Goal: Communication & Community: Answer question/provide support

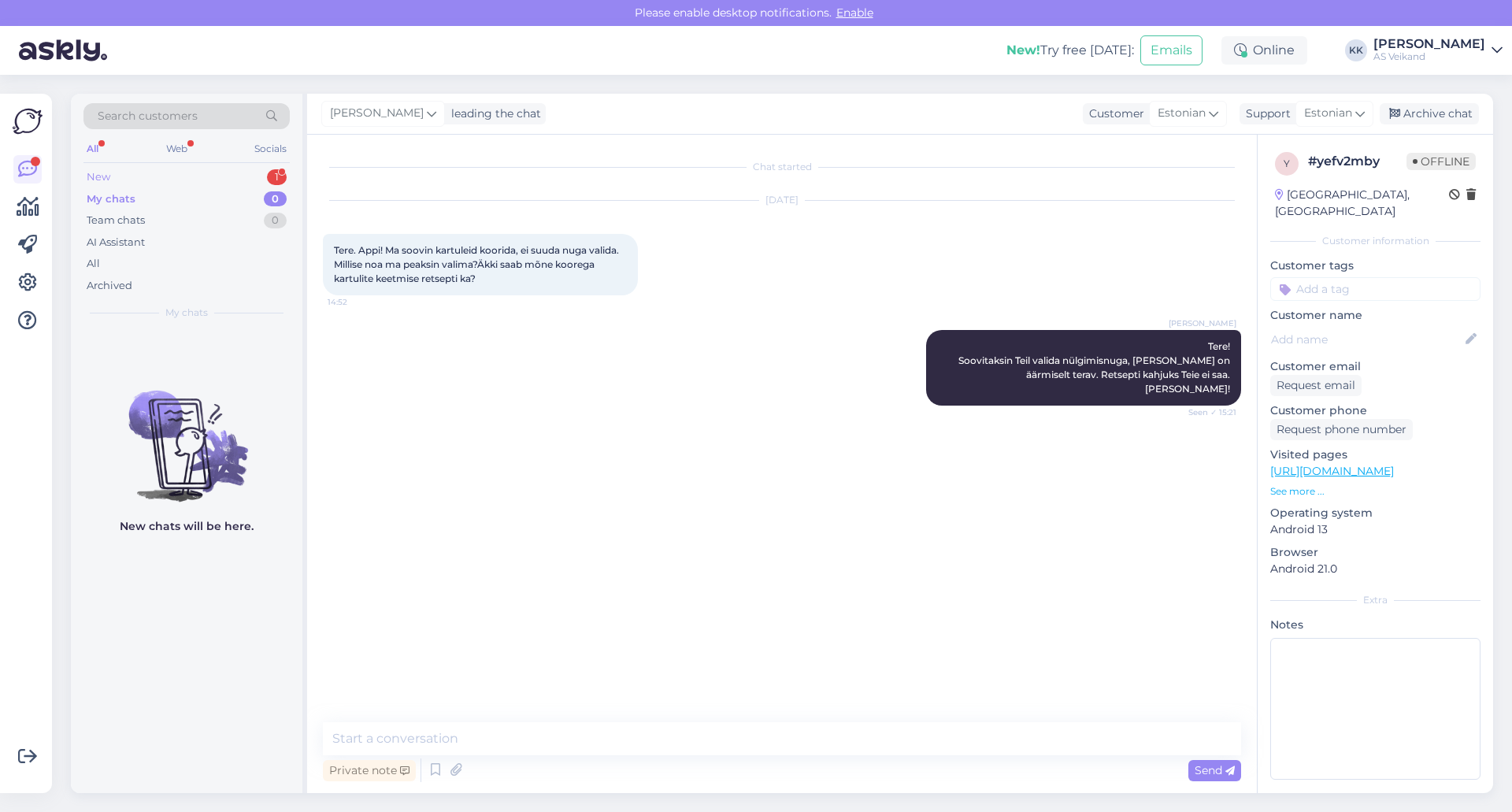
click at [187, 181] on div "New 1" at bounding box center [186, 177] width 206 height 22
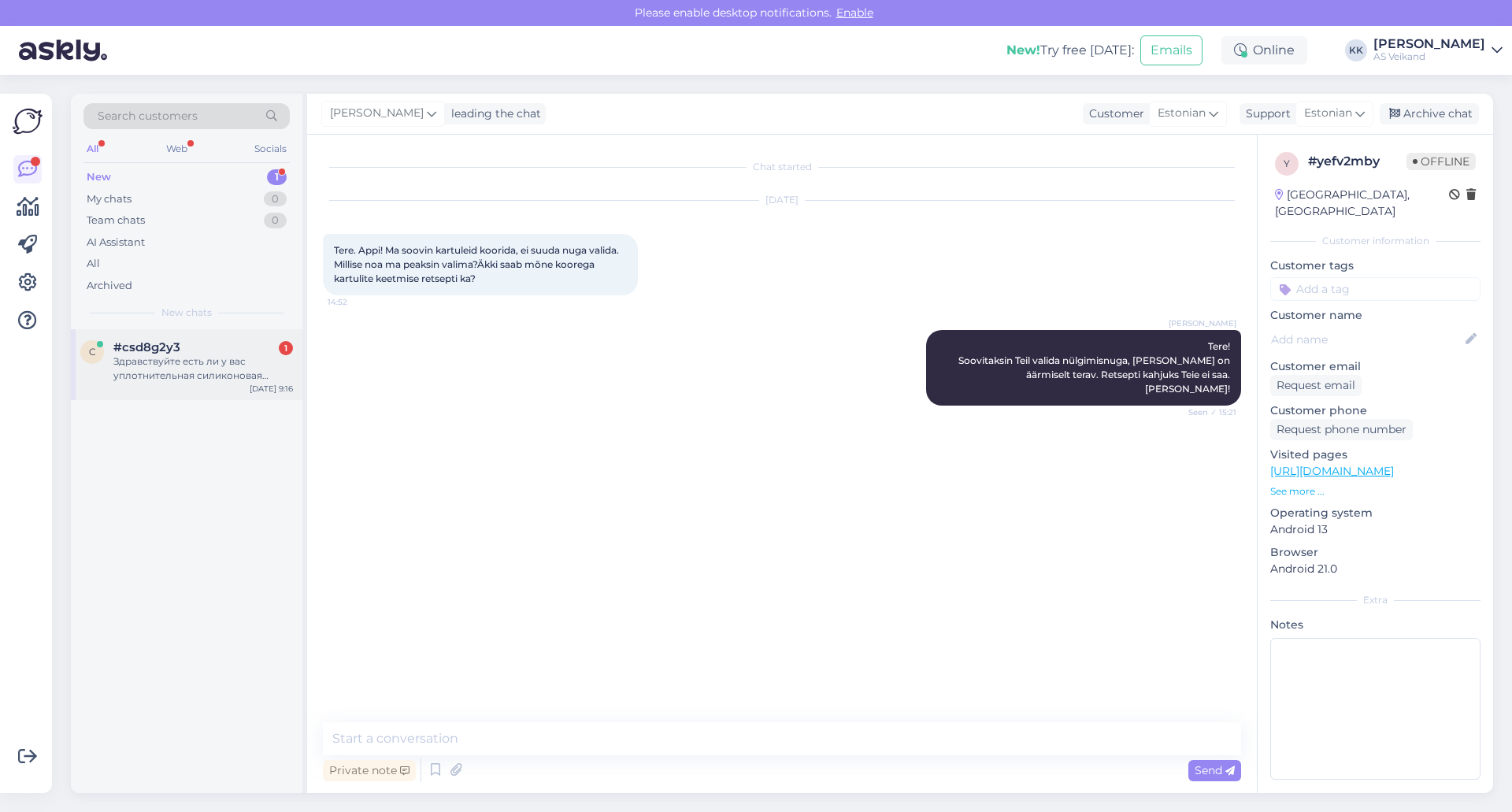
click at [178, 342] on span "#csd8g2y3" at bounding box center [147, 347] width 67 height 14
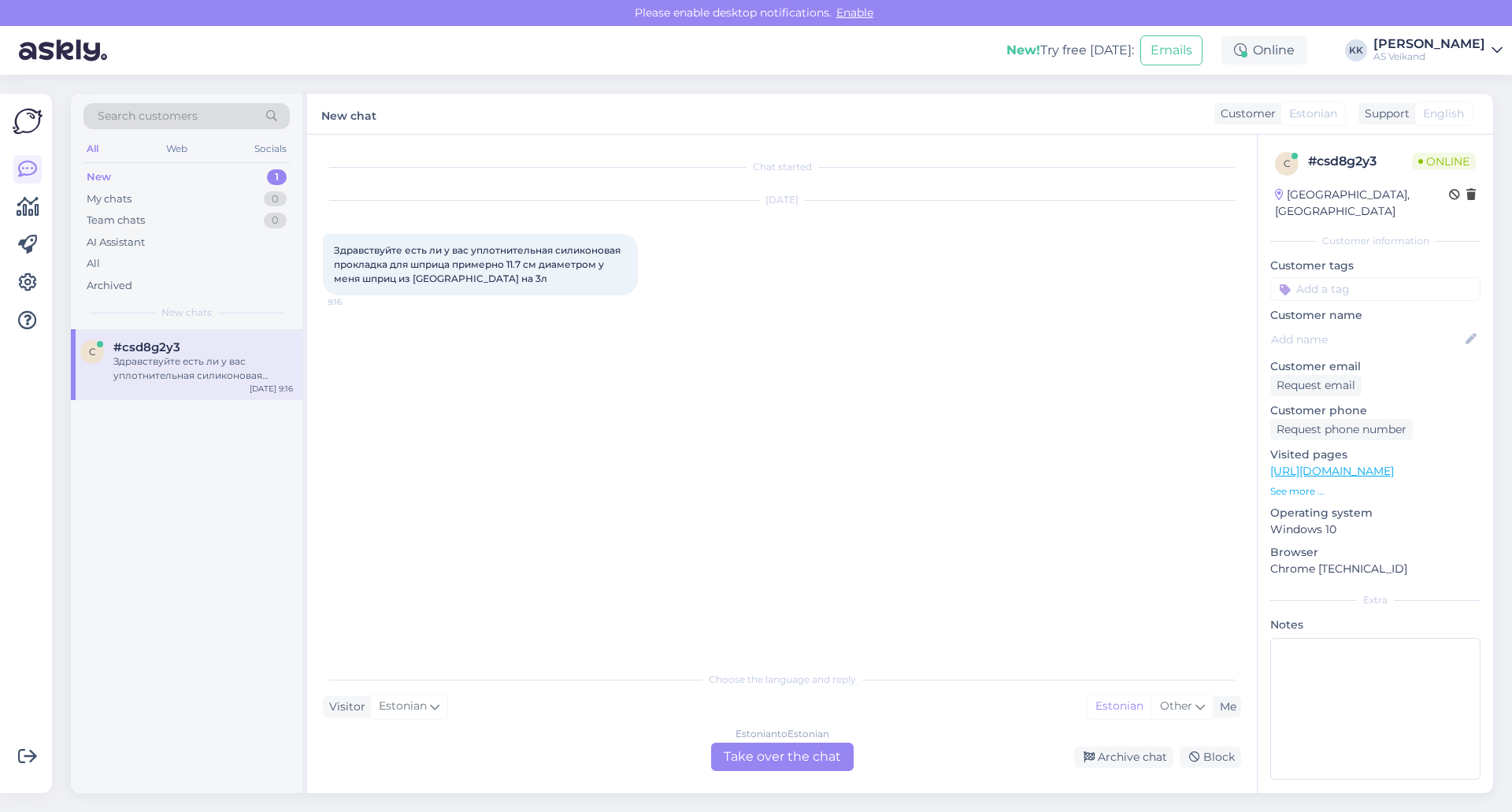
click at [800, 757] on div "Estonian to Estonian Take over the chat" at bounding box center [782, 757] width 143 height 28
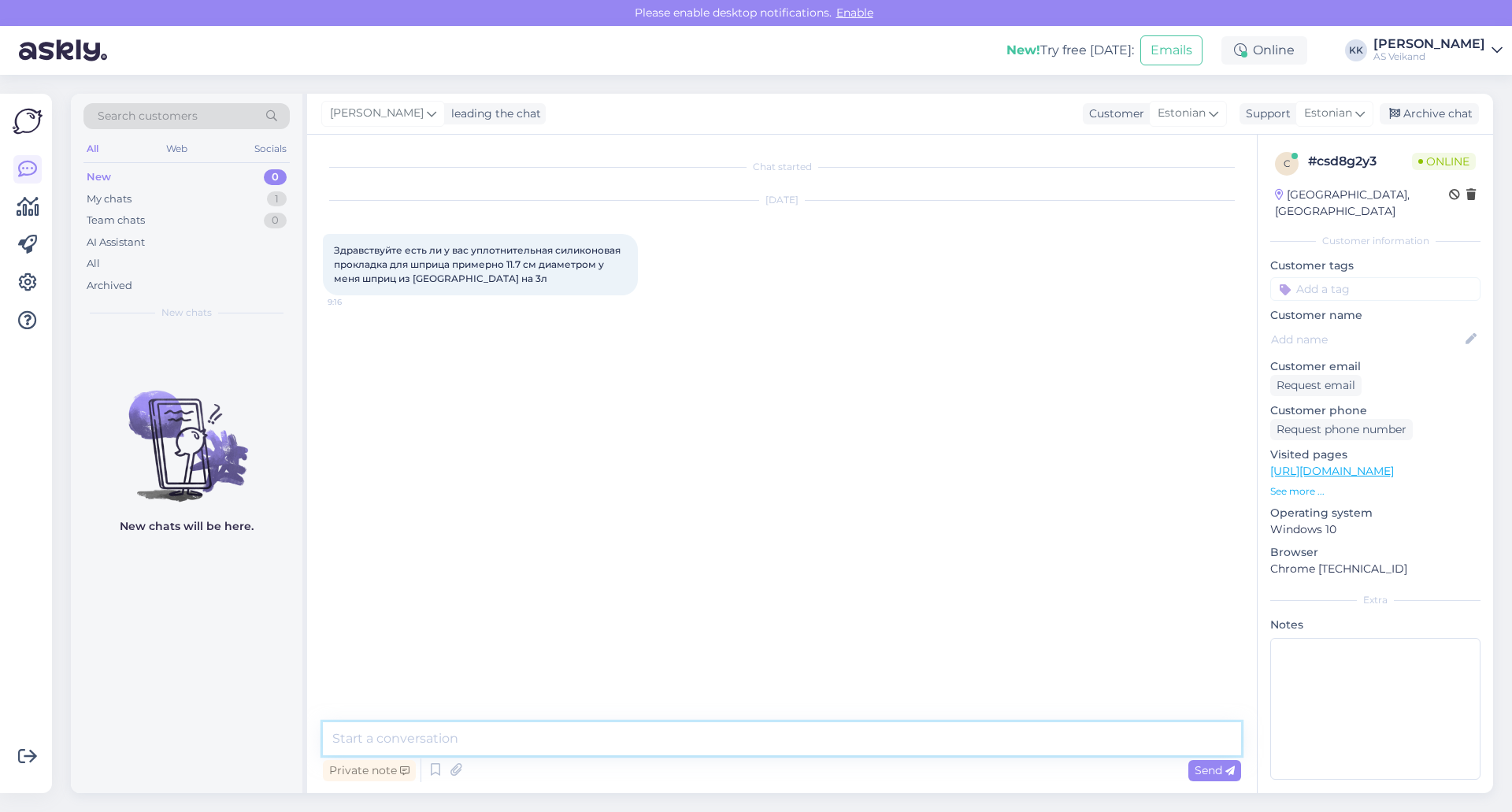
click at [610, 738] on textarea at bounding box center [782, 739] width 918 height 33
drag, startPoint x: 334, startPoint y: 246, endPoint x: 496, endPoint y: 290, distance: 167.9
click at [496, 290] on div "Здравствуйте есть ли у вас уплотнительная силиконовая прокладка для шприца прим…" at bounding box center [480, 265] width 315 height 62
copy span "Здравствуйте есть ли у вас уплотнительная силиконовая прокладка для шприца прим…"
click at [527, 736] on textarea at bounding box center [782, 739] width 918 height 33
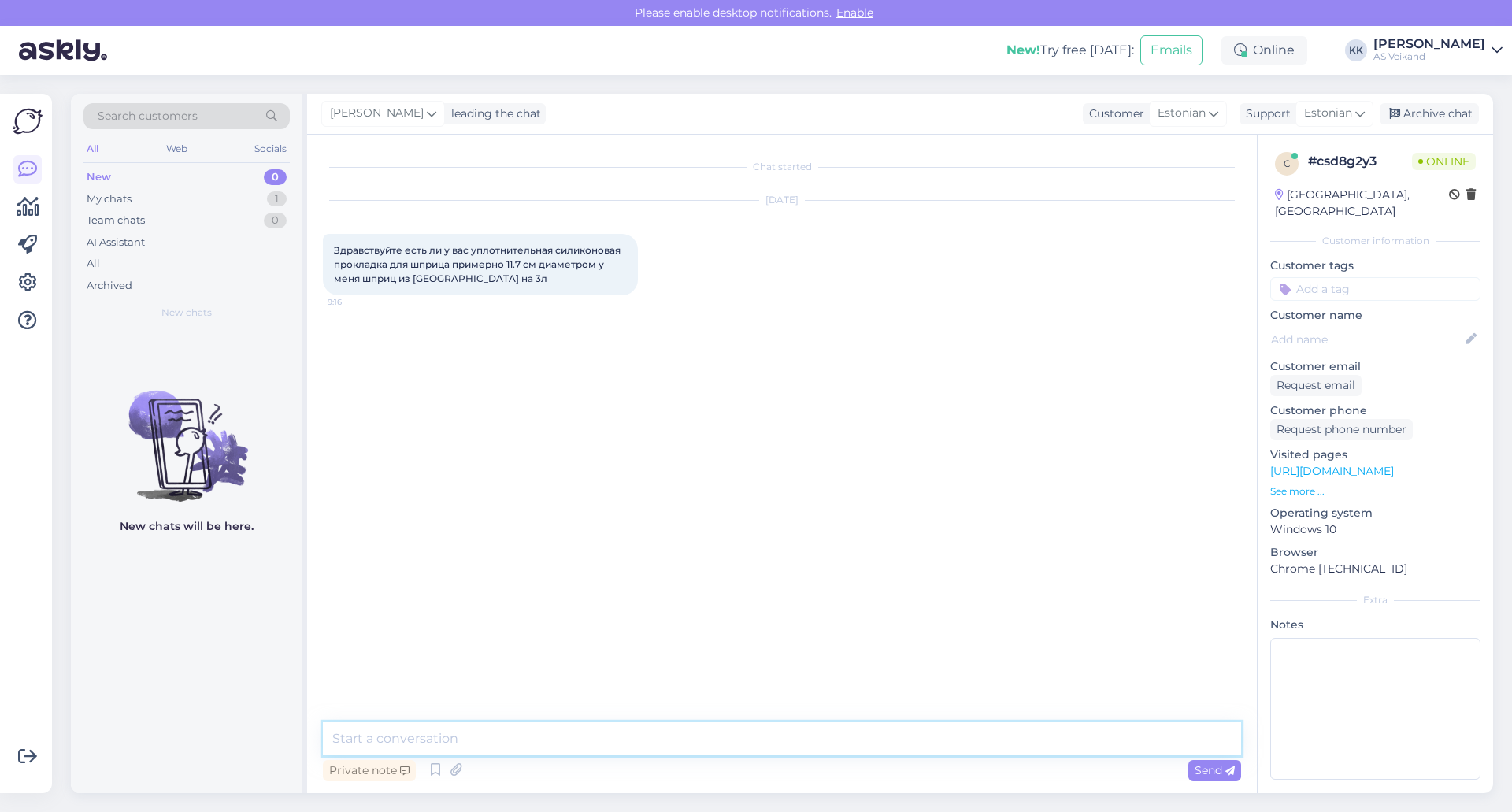
paste textarea "Здравствуйте, к сожалению, нет, приносим извинения!"
type textarea "Здравствуйте, к сожалению, нет, приносим извинения!"
